Goal: Browse casually

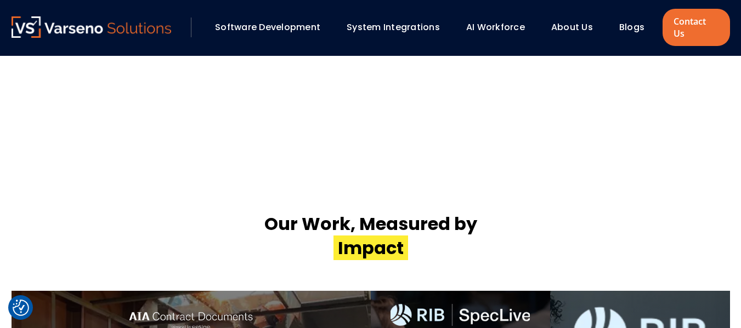
scroll to position [2152, 0]
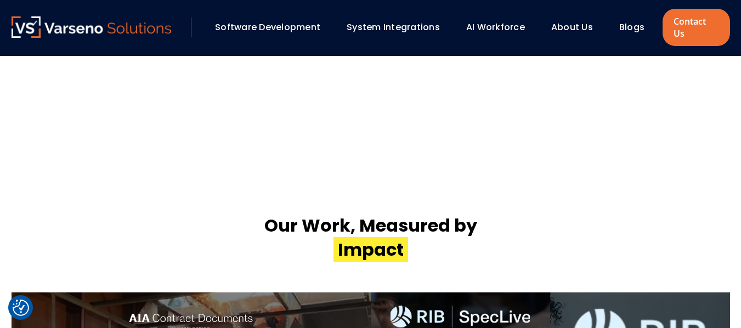
click at [434, 214] on h2 "Our Work, Measured by ‍ Impact" at bounding box center [370, 238] width 213 height 48
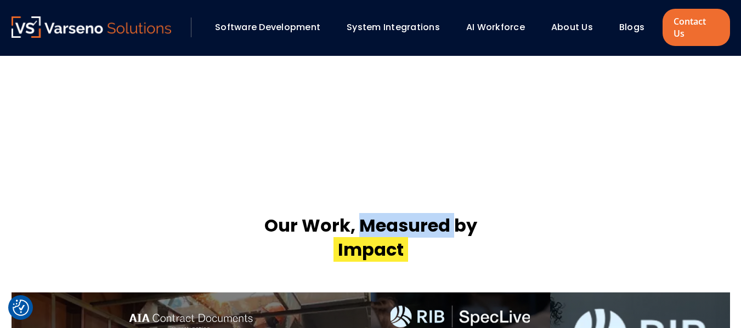
click at [434, 214] on h2 "Our Work, Measured by ‍ Impact" at bounding box center [370, 238] width 213 height 48
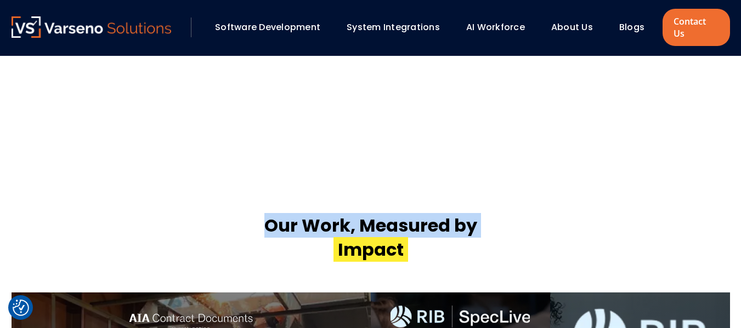
click at [434, 214] on h2 "Our Work, Measured by ‍ Impact" at bounding box center [370, 238] width 213 height 48
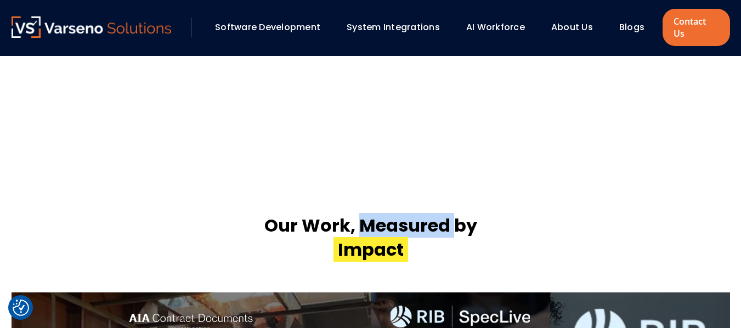
click at [434, 214] on h2 "Our Work, Measured by ‍ Impact" at bounding box center [370, 238] width 213 height 48
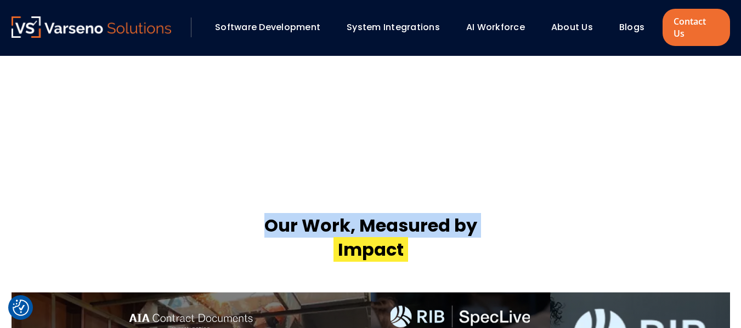
click at [434, 214] on h2 "Our Work, Measured by ‍ Impact" at bounding box center [370, 238] width 213 height 48
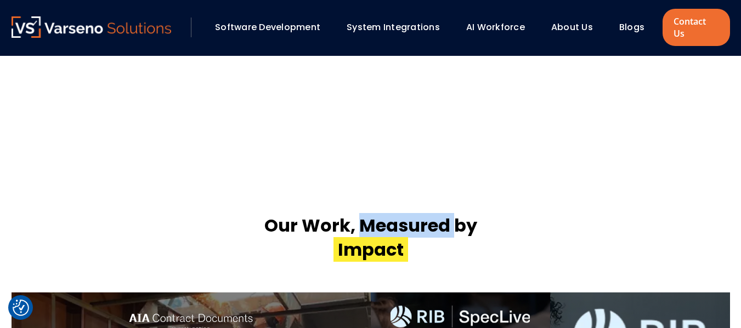
click at [434, 214] on h2 "Our Work, Measured by ‍ Impact" at bounding box center [370, 238] width 213 height 48
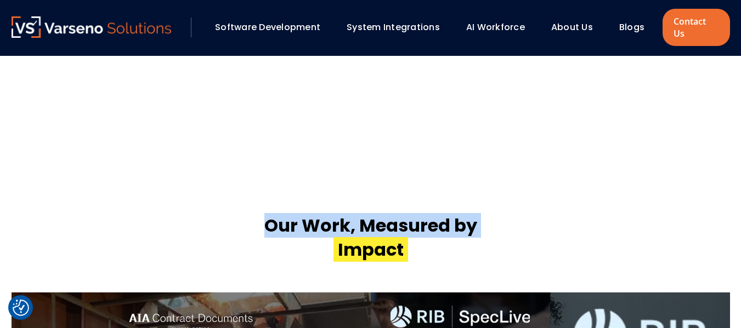
click at [434, 214] on h2 "Our Work, Measured by ‍ Impact" at bounding box center [370, 238] width 213 height 48
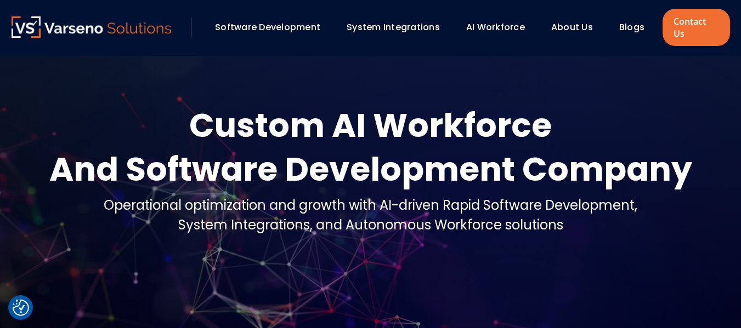
scroll to position [0, 0]
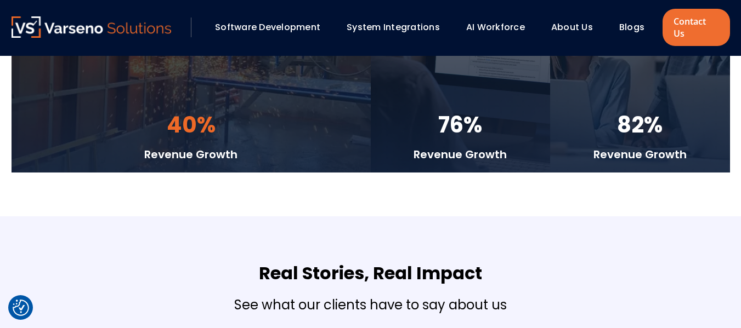
drag, startPoint x: 389, startPoint y: 206, endPoint x: 360, endPoint y: 172, distance: 44.7
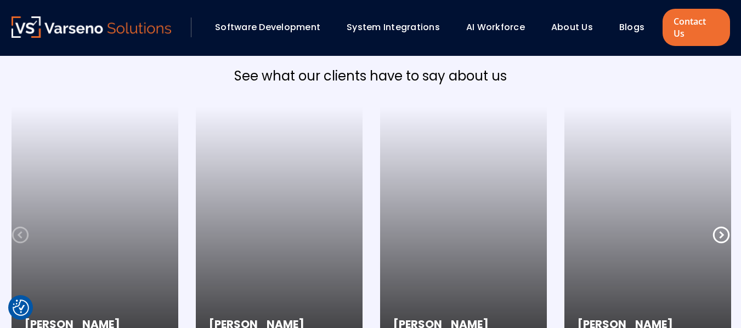
scroll to position [2764, 0]
